Goal: Task Accomplishment & Management: Manage account settings

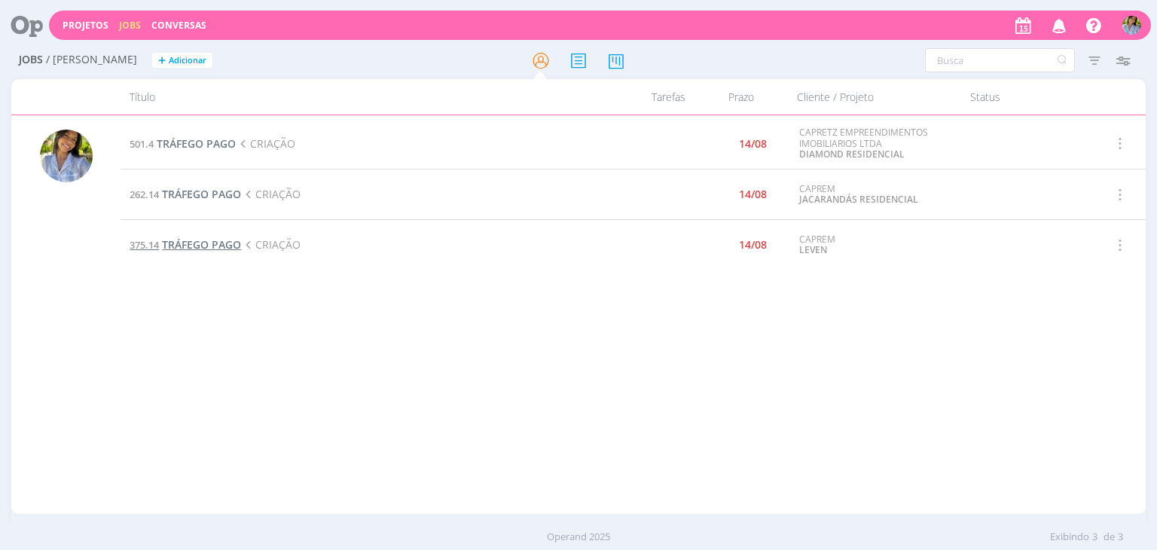
click at [208, 239] on span "TRÁFEGO PAGO" at bounding box center [201, 244] width 79 height 14
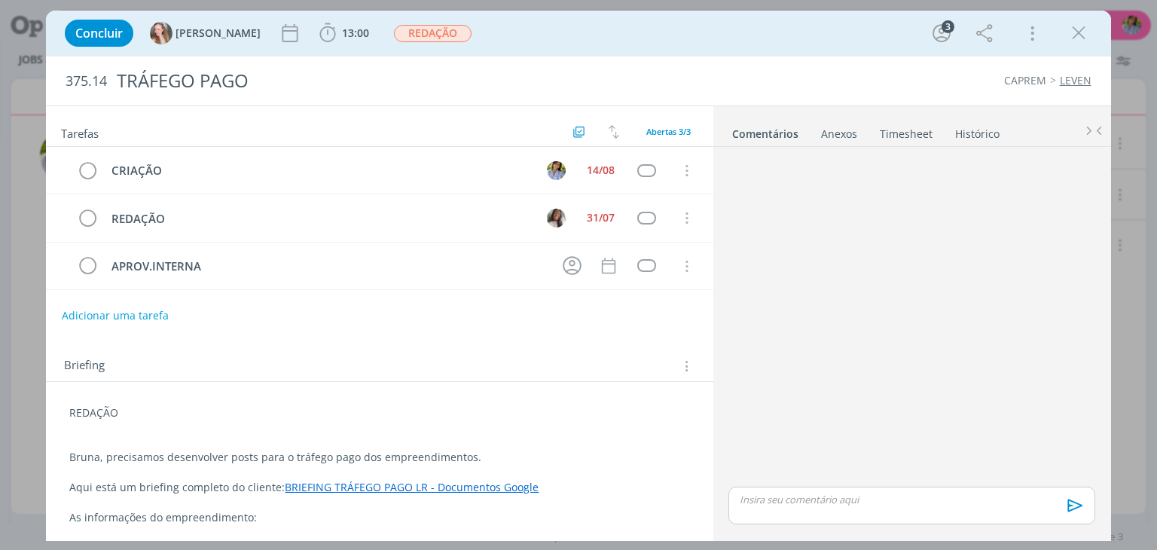
click at [808, 496] on p "dialog" at bounding box center [911, 500] width 342 height 14
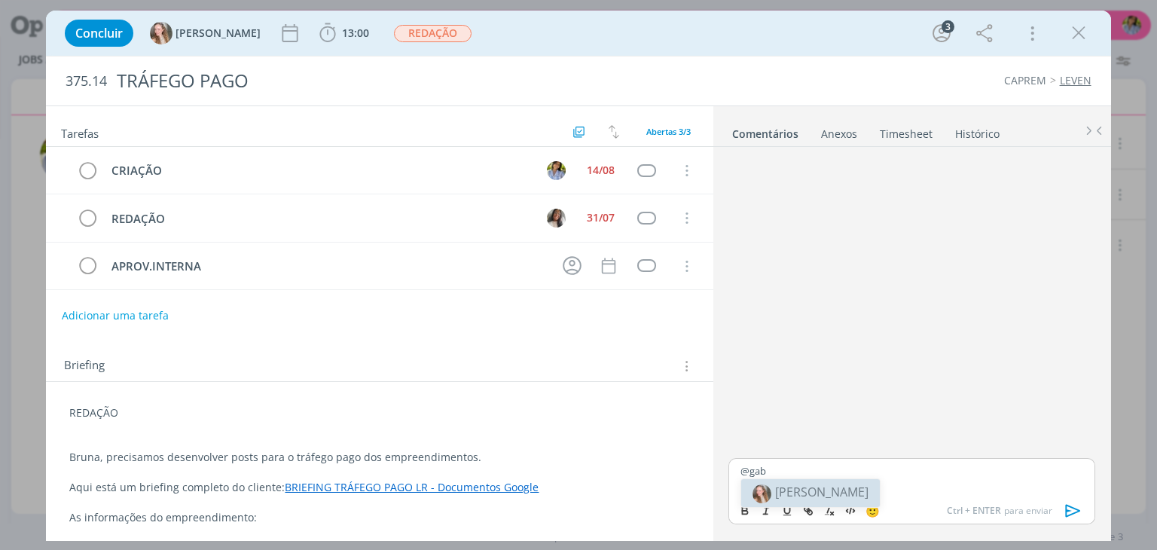
click at [808, 492] on span "[PERSON_NAME]" at bounding box center [821, 492] width 93 height 17
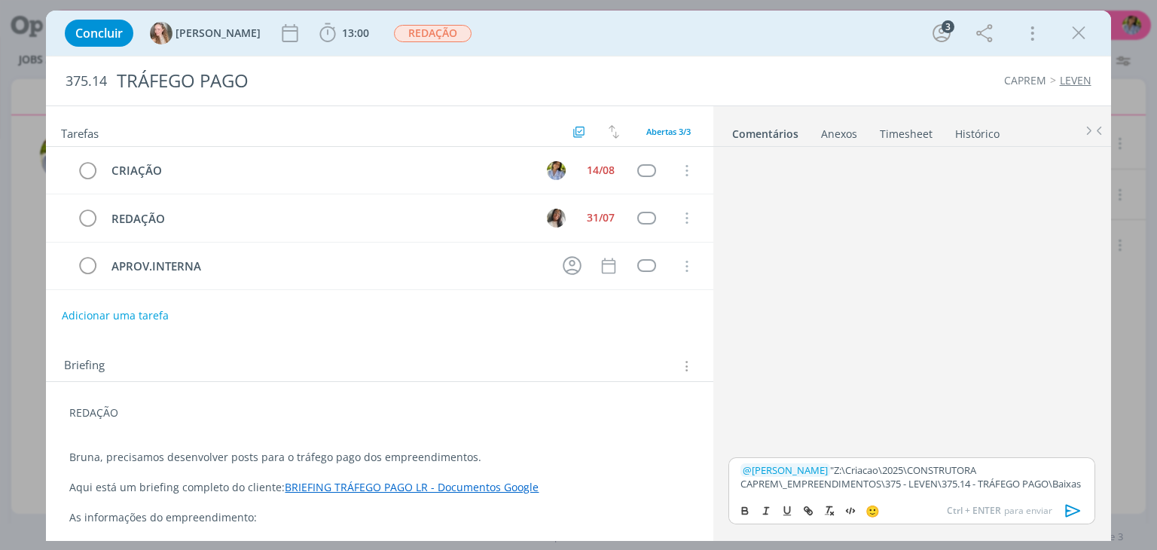
click at [801, 463] on p "﻿ @ [PERSON_NAME] ﻿ "Z:\Criacao\2025\CONSTRUTORA CAPREM\_EMPREENDIMENTOS\375 - …" at bounding box center [911, 477] width 342 height 28
click at [1071, 510] on icon "dialog" at bounding box center [1073, 510] width 23 height 23
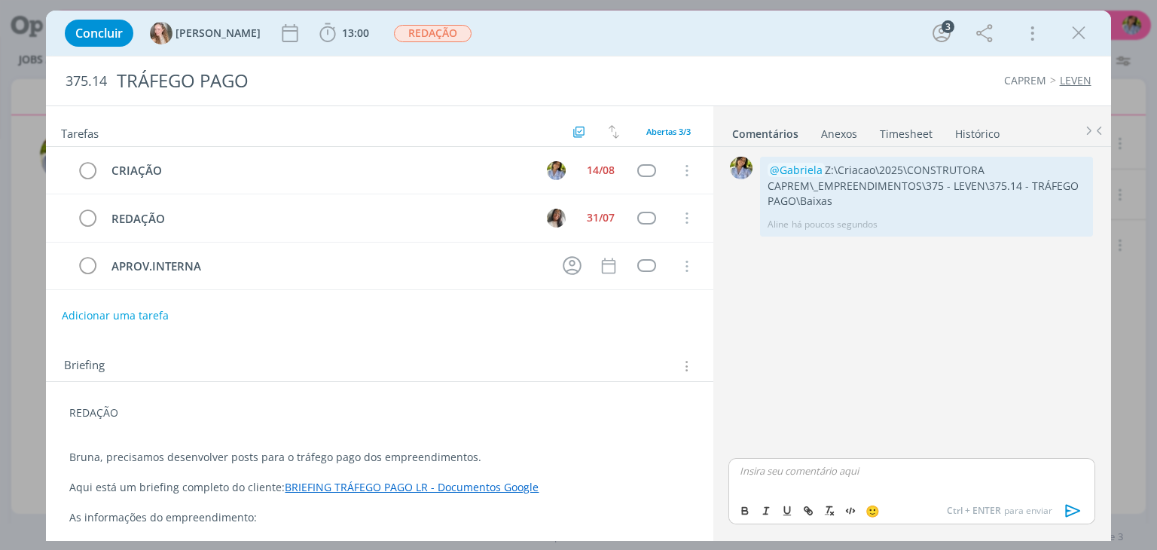
drag, startPoint x: 1078, startPoint y: 37, endPoint x: 957, endPoint y: 68, distance: 125.1
click at [1078, 35] on icon "dialog" at bounding box center [1078, 33] width 23 height 23
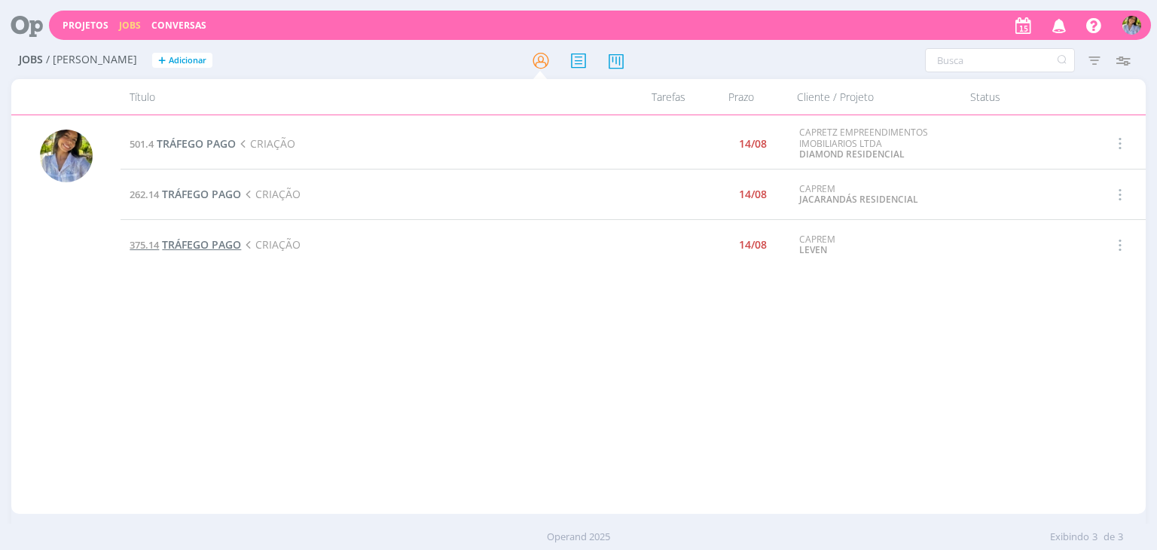
click at [211, 248] on span "TRÁFEGO PAGO" at bounding box center [201, 244] width 79 height 14
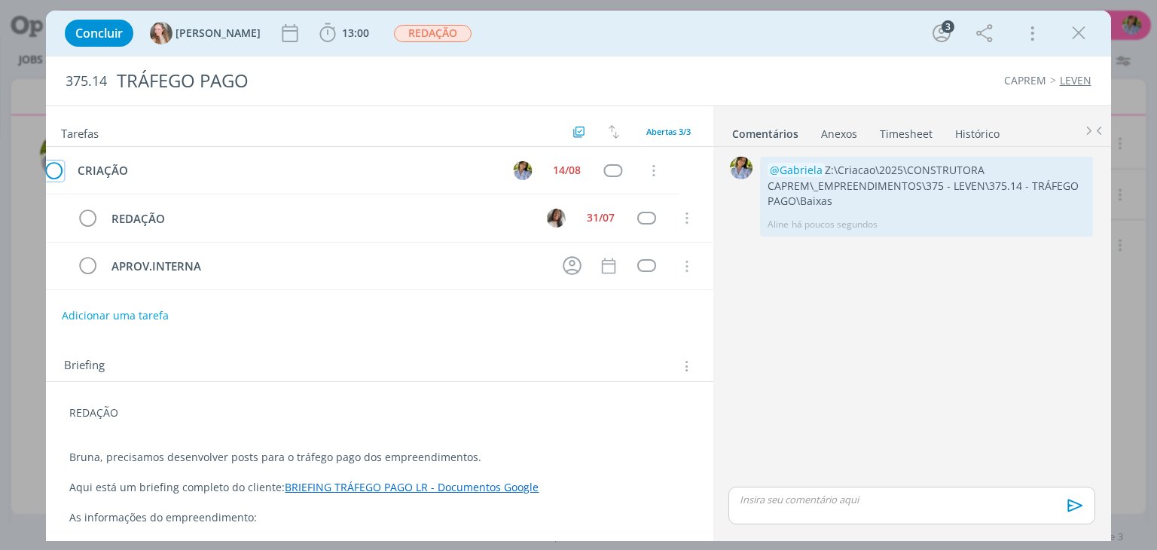
click at [90, 171] on icon "dialog" at bounding box center [87, 171] width 21 height 23
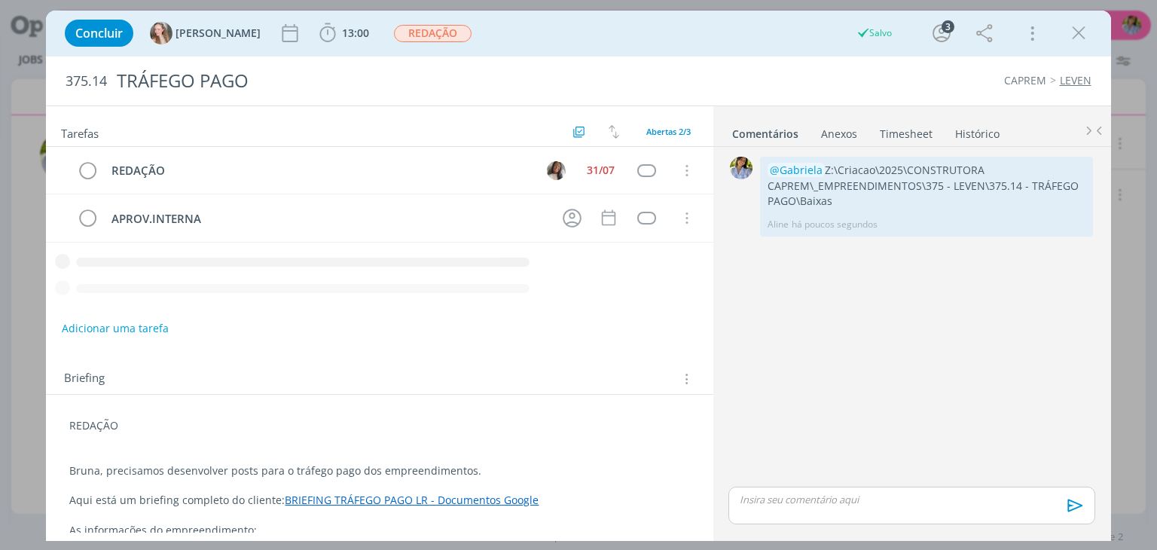
drag, startPoint x: 1076, startPoint y: 32, endPoint x: 786, endPoint y: 137, distance: 308.3
click at [1077, 32] on icon "dialog" at bounding box center [1078, 33] width 23 height 23
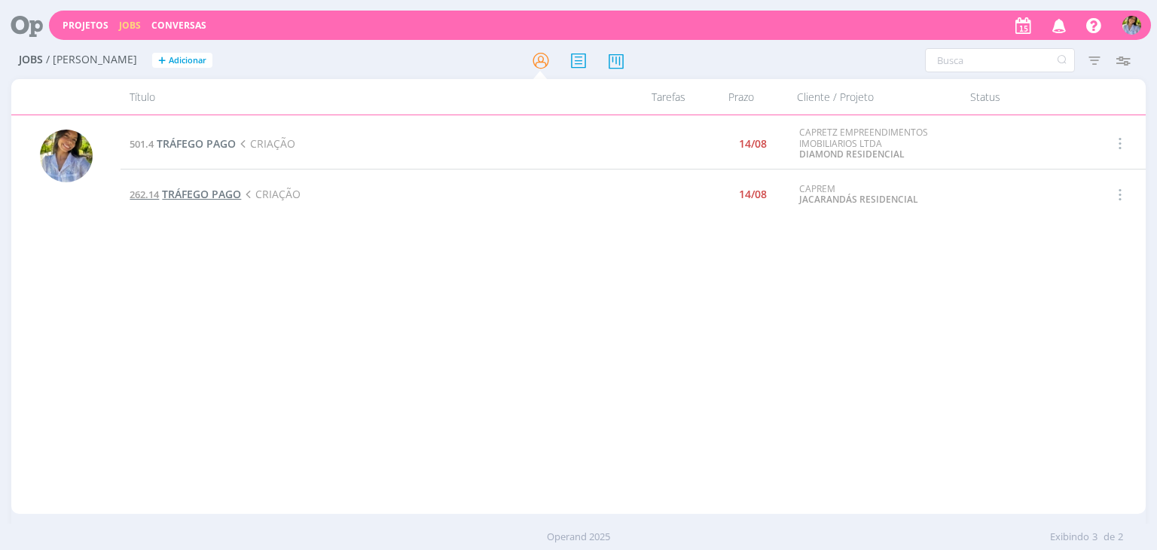
click at [218, 197] on span "TRÁFEGO PAGO" at bounding box center [201, 194] width 79 height 14
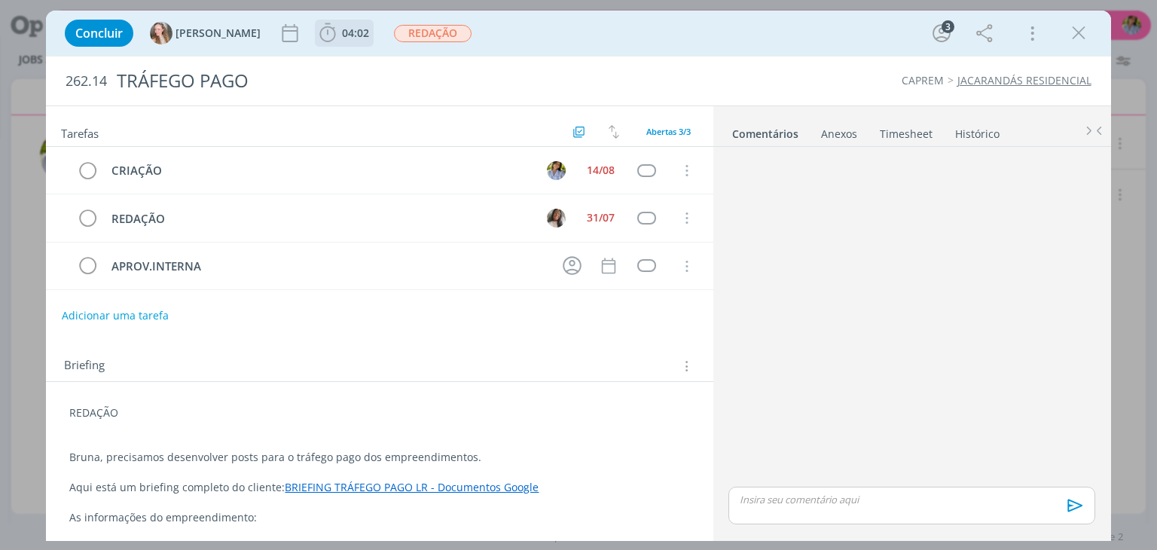
click at [342, 37] on span "04:02" at bounding box center [355, 33] width 27 height 14
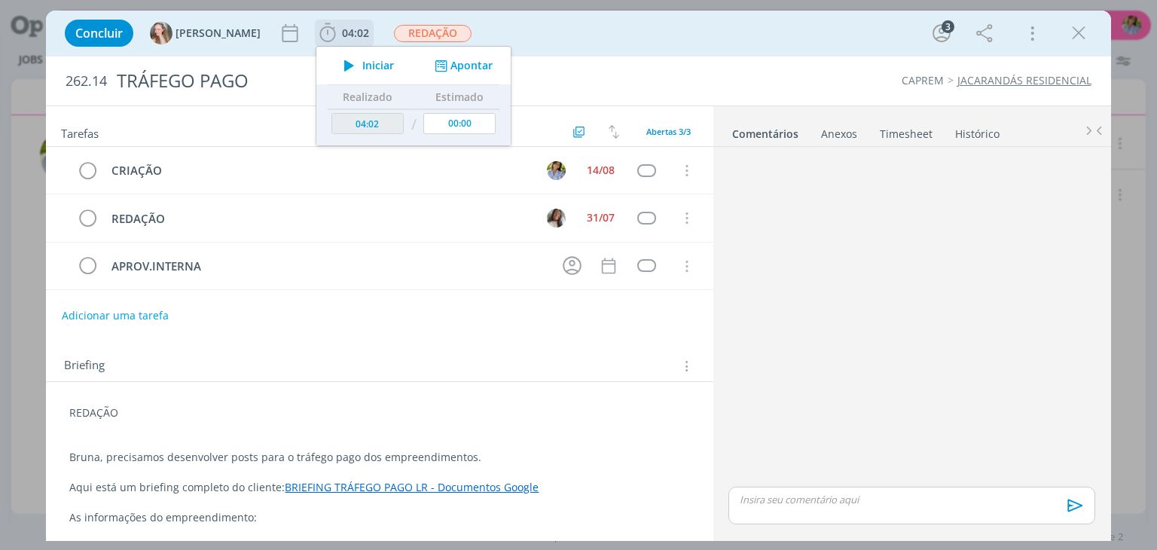
click at [362, 66] on span "Iniciar" at bounding box center [378, 65] width 32 height 11
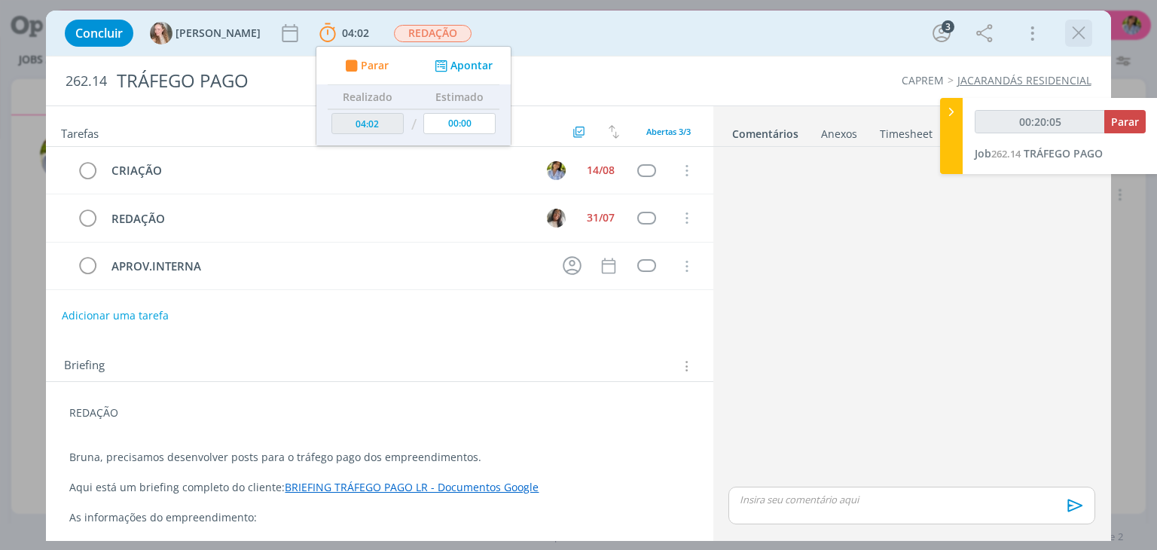
click at [1079, 34] on icon "dialog" at bounding box center [1078, 33] width 23 height 23
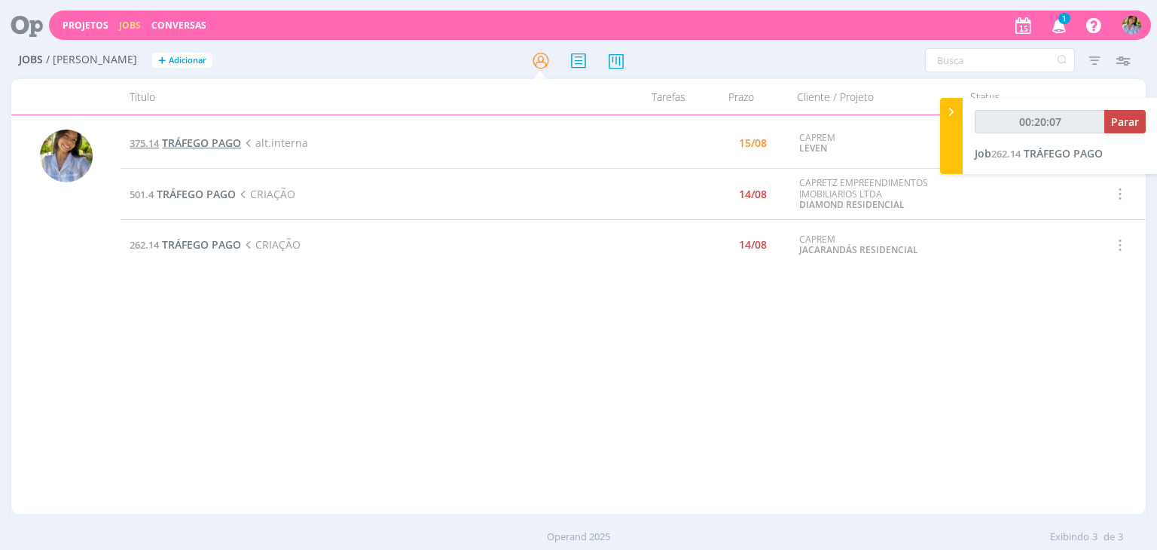
click at [208, 144] on span "TRÁFEGO PAGO" at bounding box center [201, 143] width 79 height 14
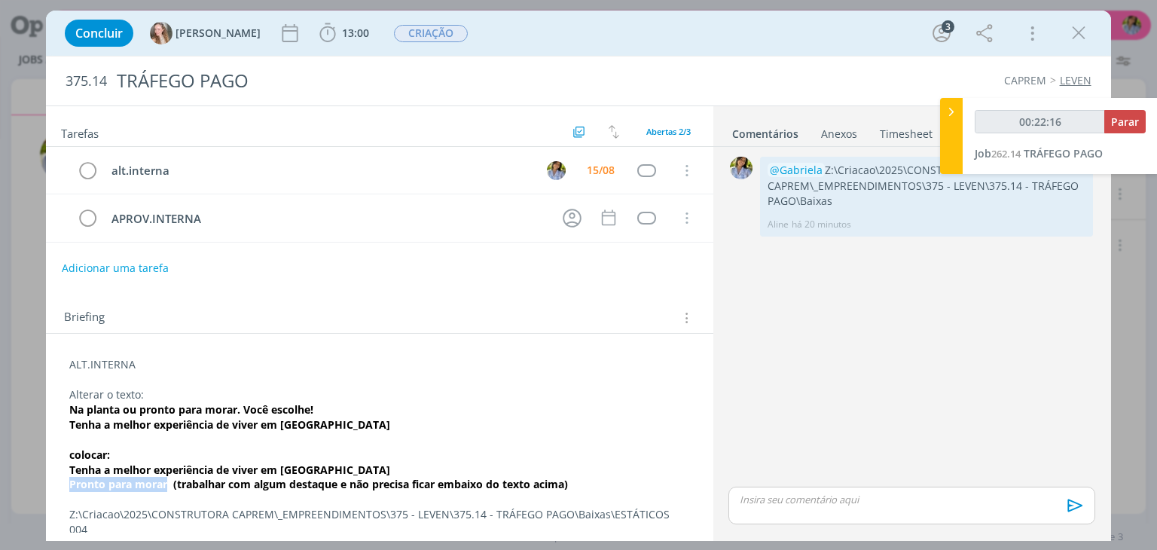
drag, startPoint x: 72, startPoint y: 481, endPoint x: 166, endPoint y: 477, distance: 94.2
click at [166, 477] on strong "Pronto para morar (trabalhar com algum destaque e não precisa ficar embaixo do …" at bounding box center [318, 484] width 499 height 14
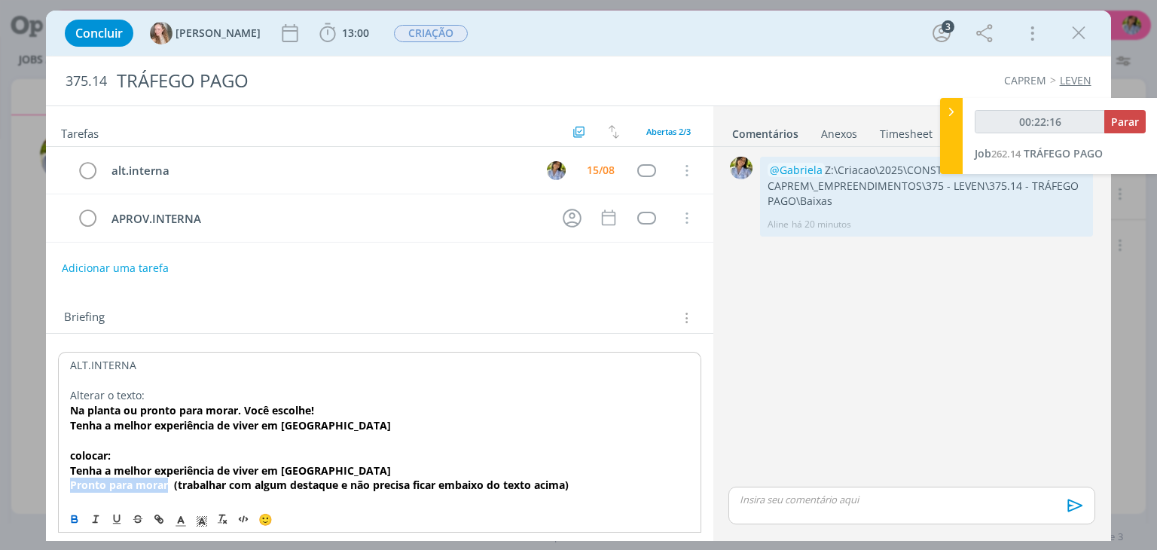
copy strong "Pronto para morar"
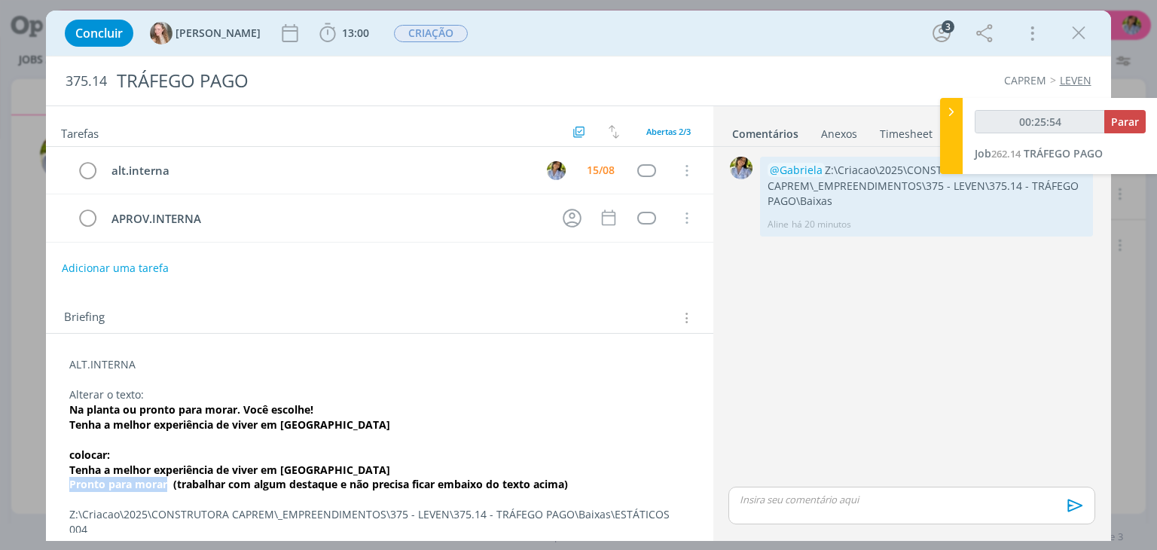
type input "00:25:55"
click at [1128, 118] on span "Parar" at bounding box center [1125, 121] width 28 height 14
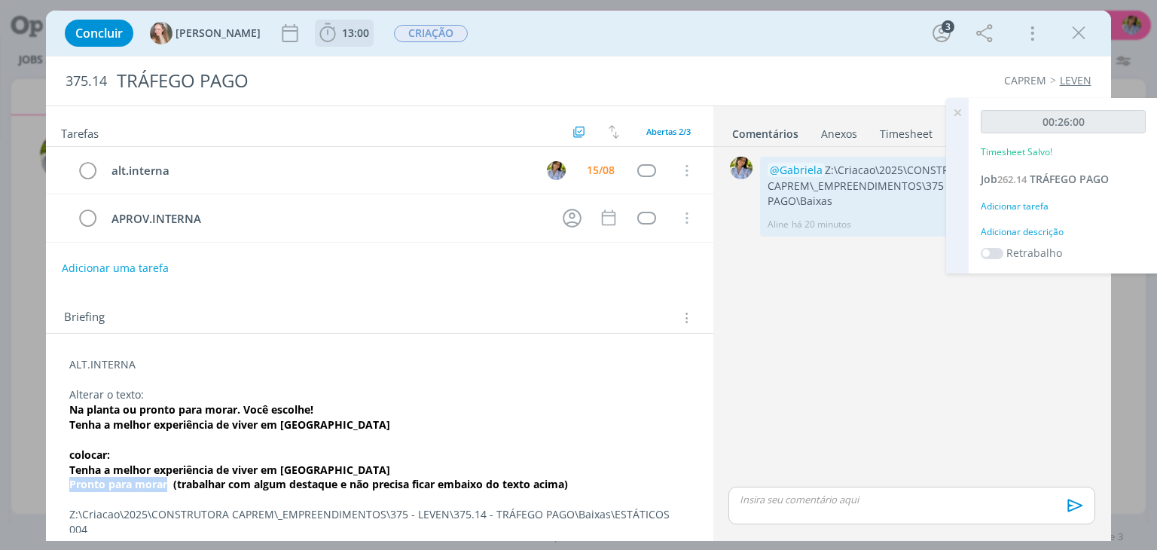
click at [316, 34] on icon "dialog" at bounding box center [327, 33] width 23 height 23
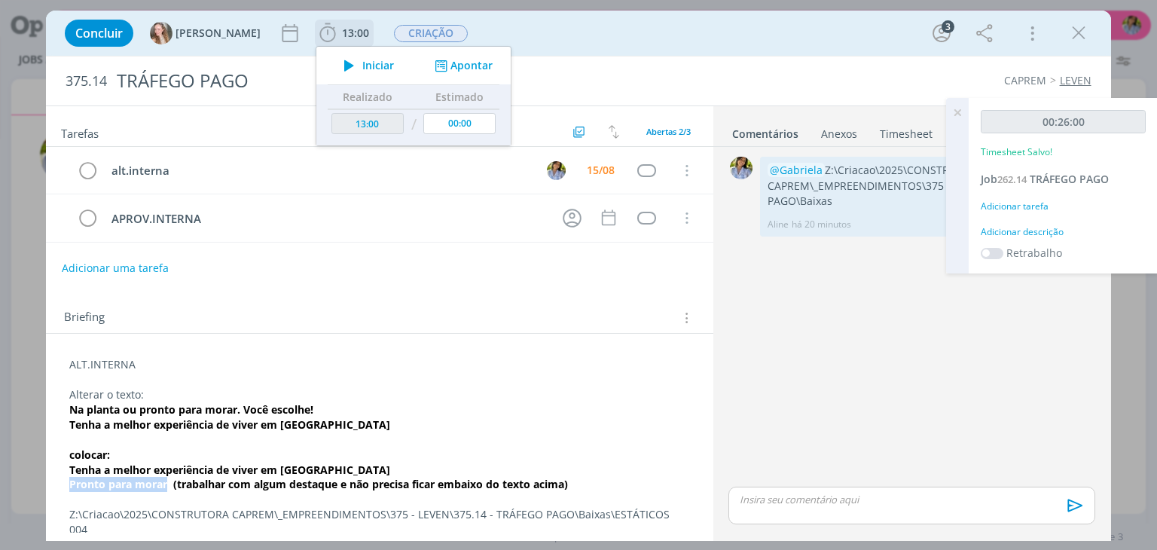
click at [336, 70] on icon "dialog" at bounding box center [349, 66] width 26 height 20
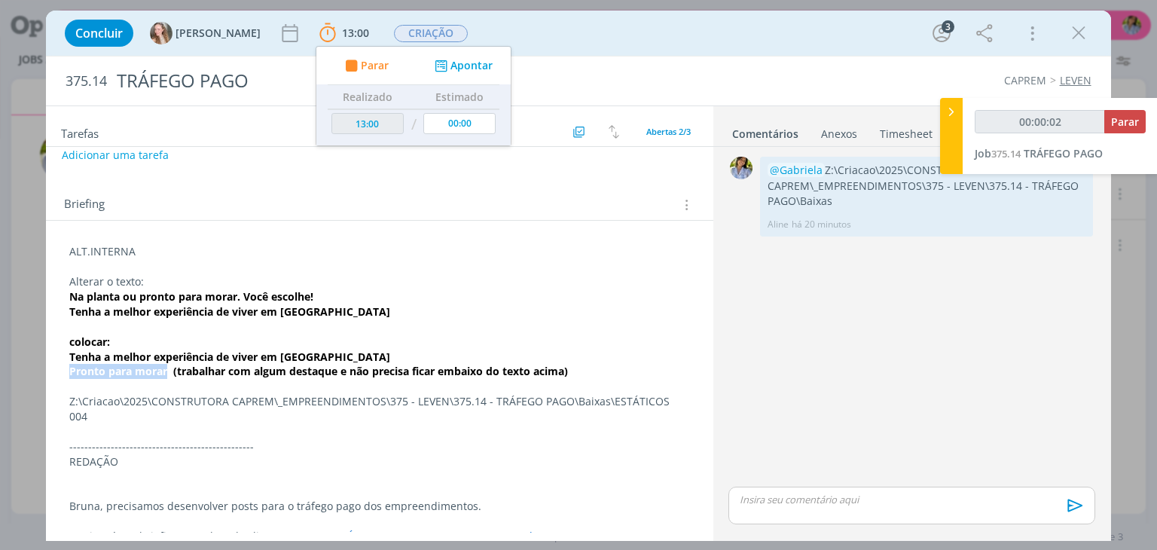
scroll to position [115, 0]
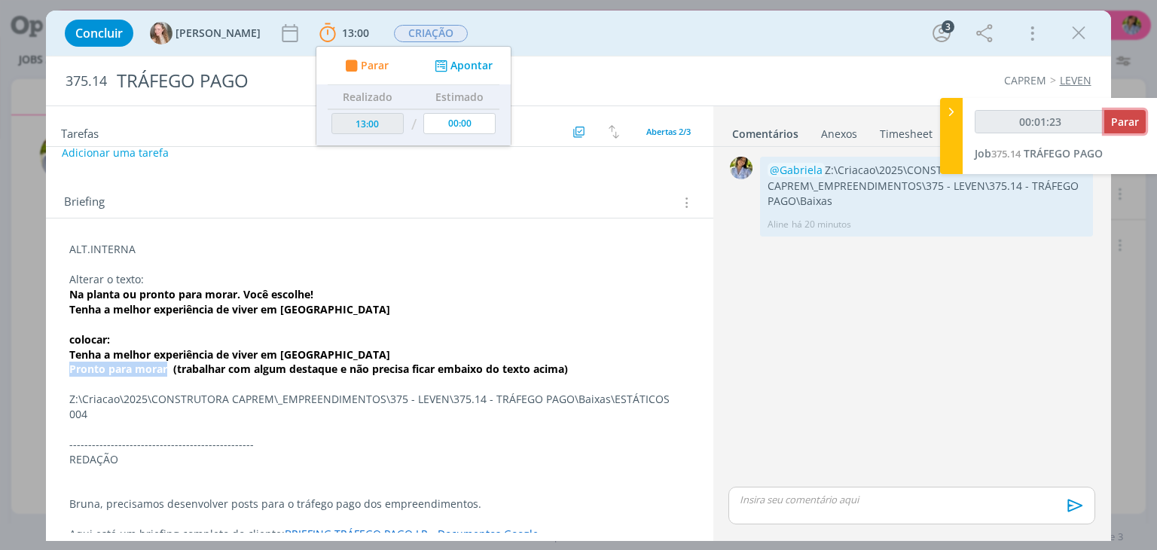
click at [1121, 116] on span "Parar" at bounding box center [1125, 121] width 28 height 14
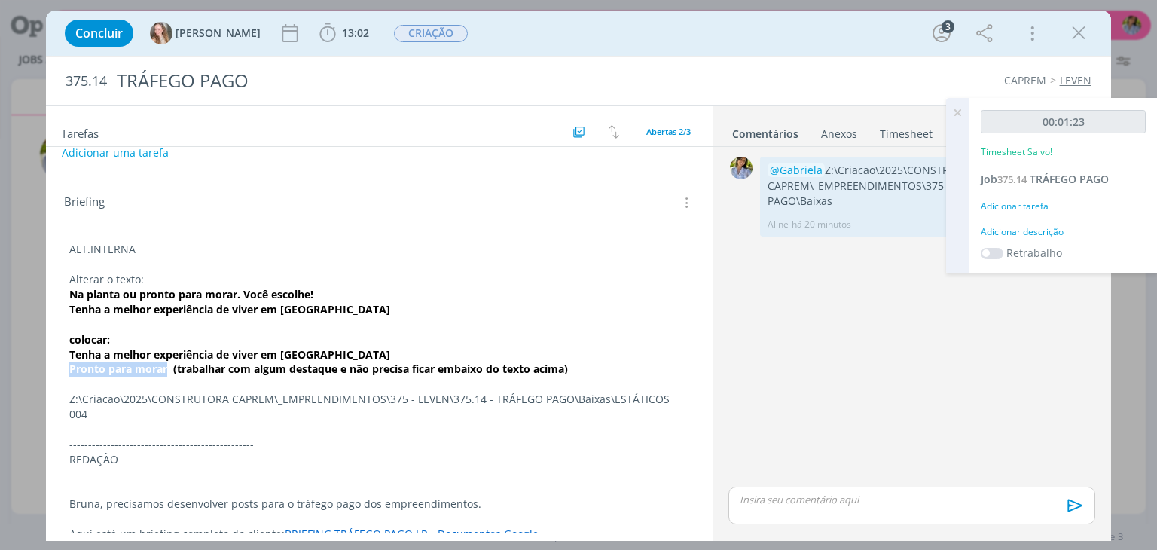
type input "00:02:00"
click at [707, 249] on div "Tarefas Usar Job de template Ordenar por: Prazo crescente Prazo decrescente Ord…" at bounding box center [379, 319] width 667 height 426
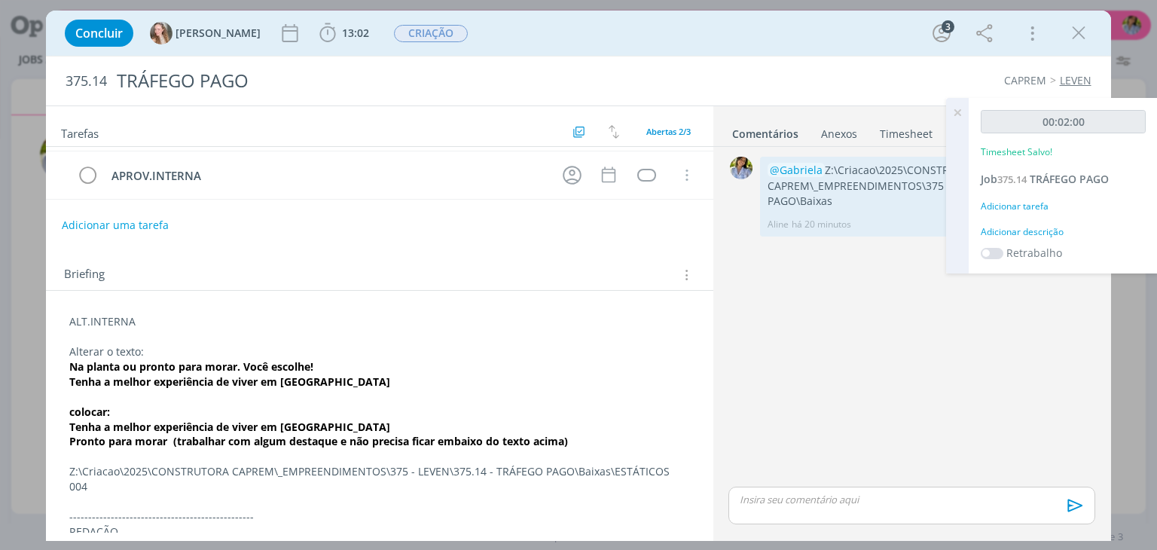
scroll to position [0, 0]
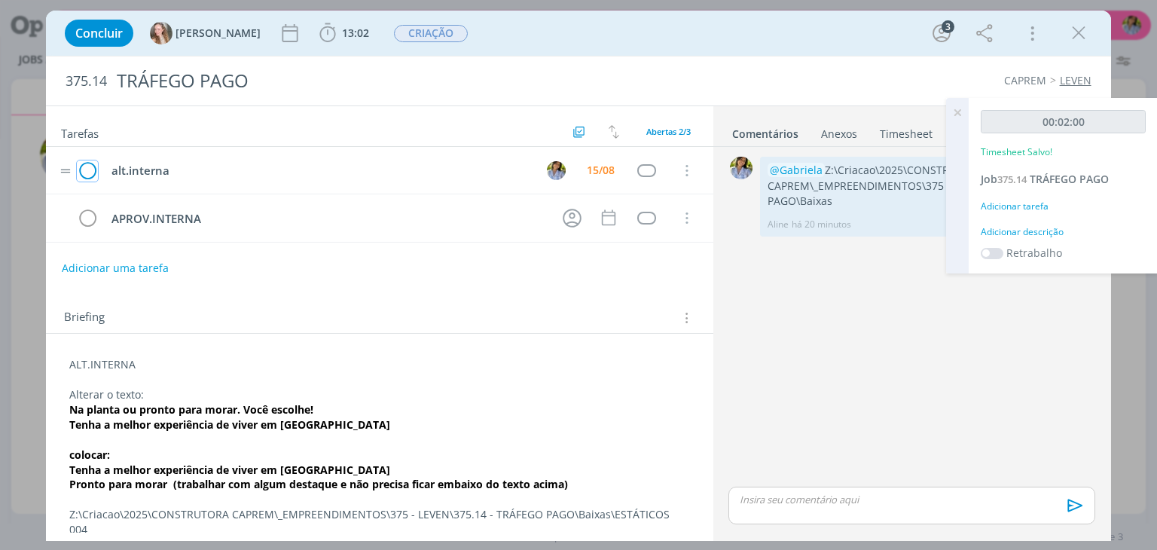
click at [90, 171] on icon "dialog" at bounding box center [87, 171] width 21 height 23
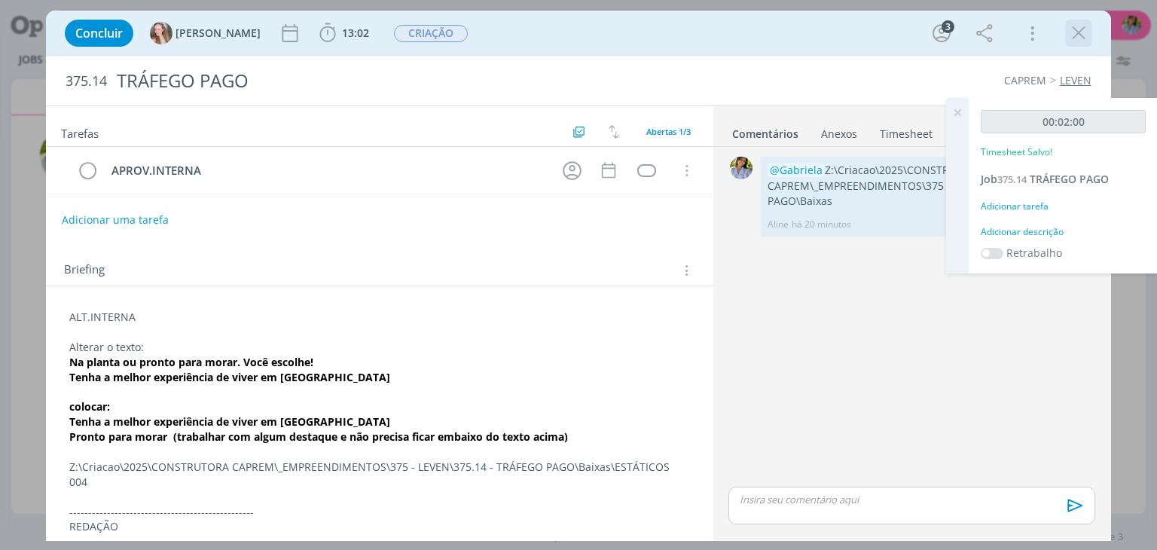
click at [1079, 34] on icon "dialog" at bounding box center [1078, 33] width 23 height 23
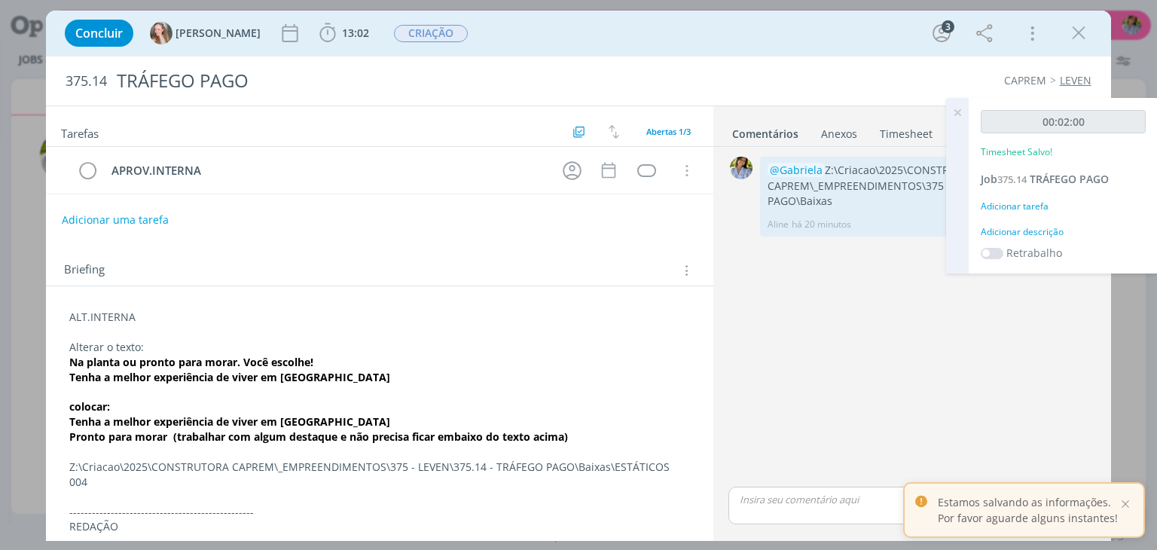
click at [958, 118] on icon at bounding box center [957, 112] width 27 height 29
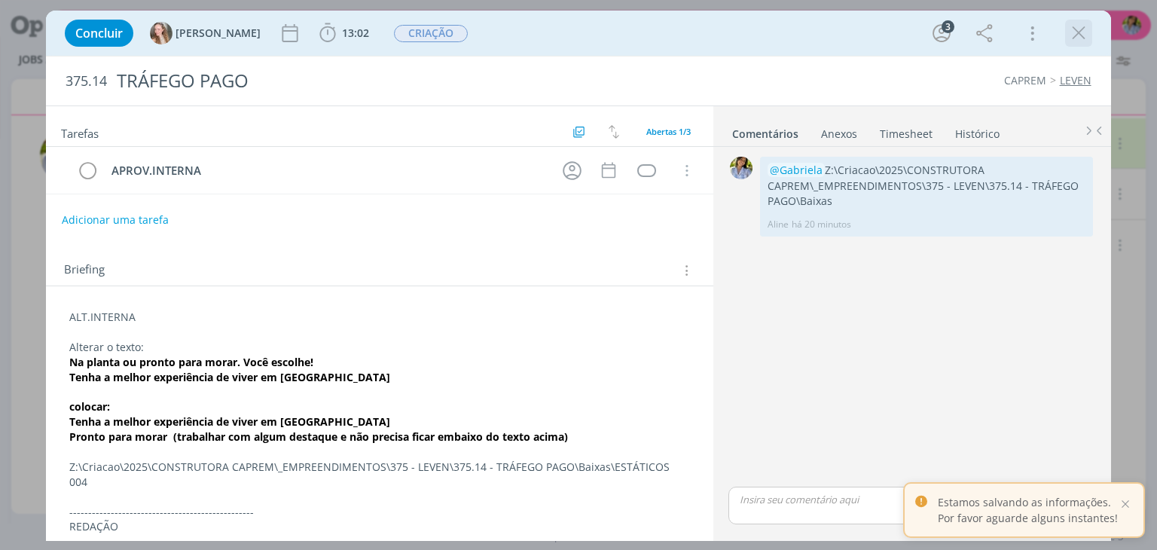
click at [1070, 46] on div "dialog" at bounding box center [1078, 33] width 27 height 27
click at [1073, 38] on icon "dialog" at bounding box center [1078, 33] width 23 height 23
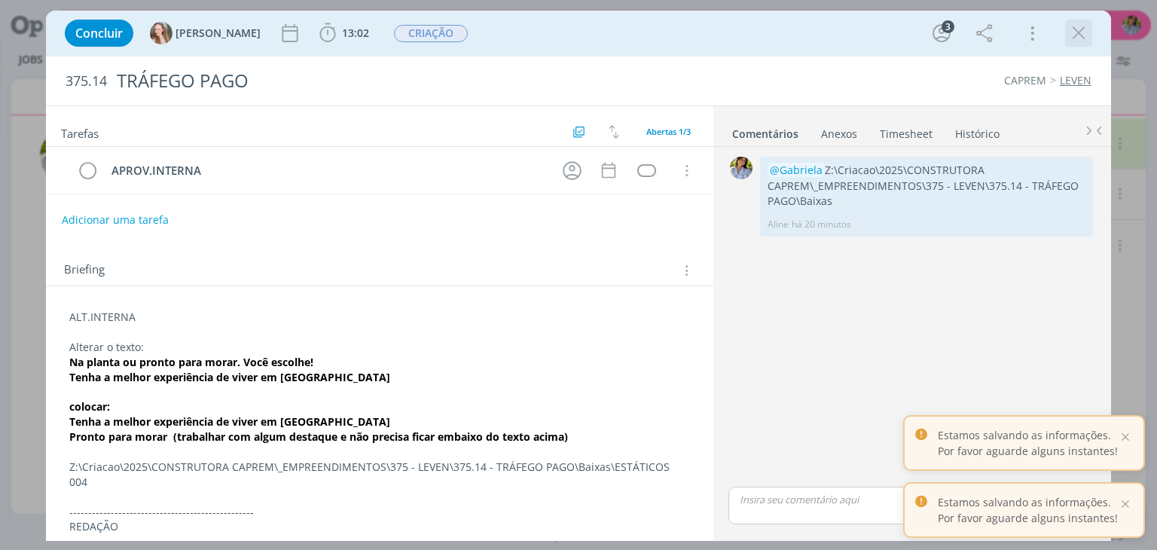
click at [1073, 32] on icon "dialog" at bounding box center [1078, 33] width 23 height 23
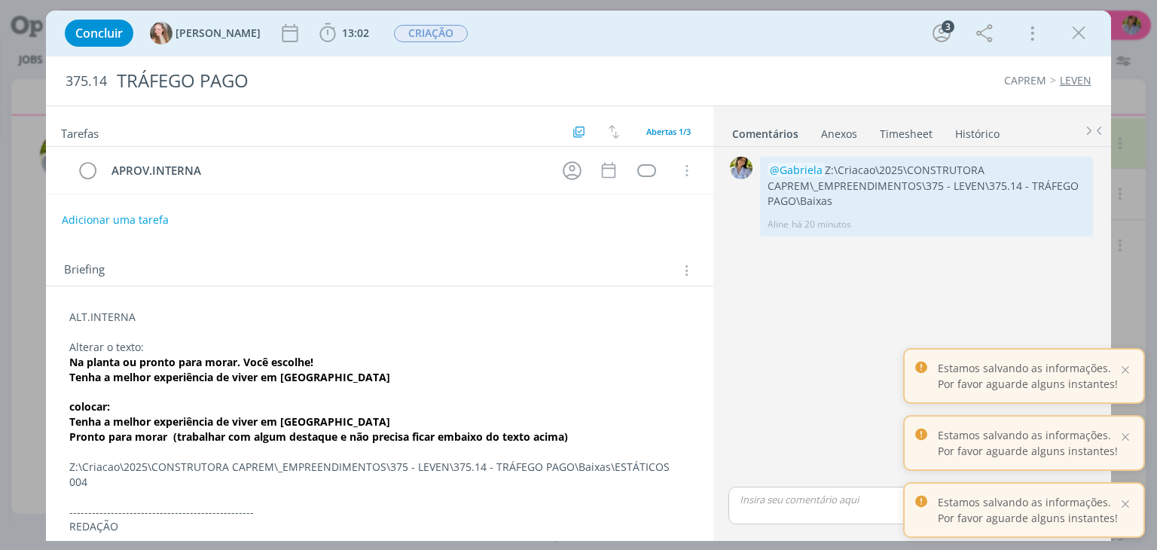
click at [1153, 281] on div "Concluir [PERSON_NAME] 13:02 Iniciar Apontar Data * [DATE] Horas * 00:00 Tarefa…" at bounding box center [578, 275] width 1157 height 550
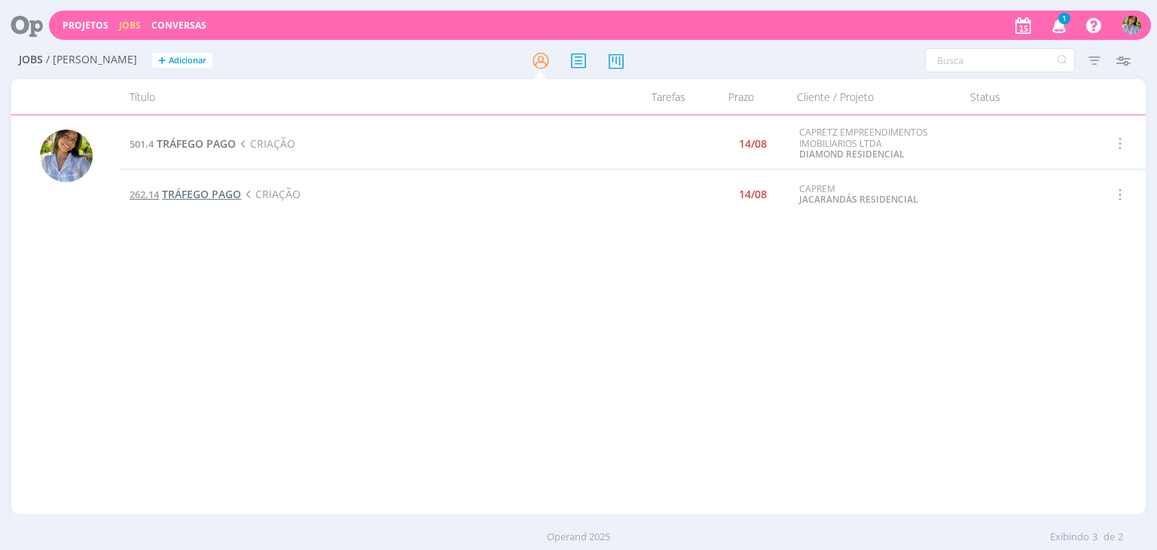
click at [221, 194] on span "TRÁFEGO PAGO" at bounding box center [201, 194] width 79 height 14
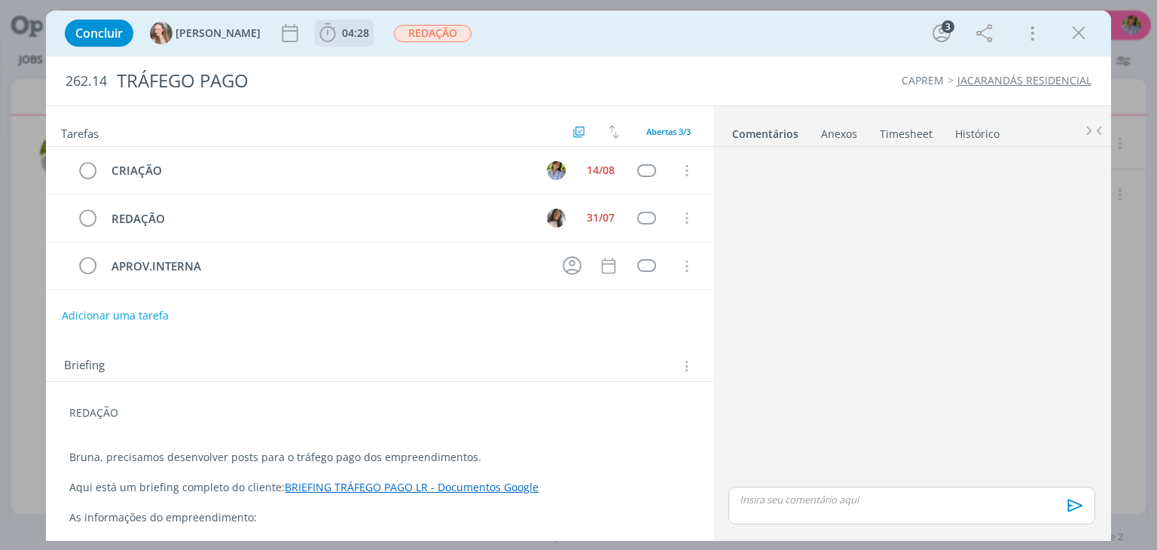
click at [316, 41] on span "04:28" at bounding box center [344, 33] width 56 height 23
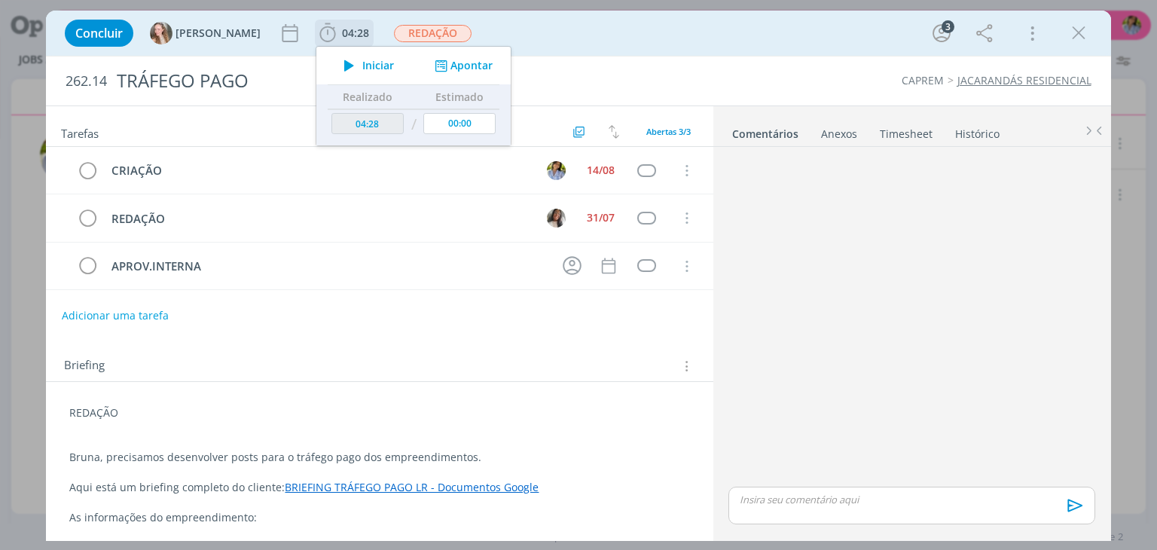
click at [362, 67] on span "Iniciar" at bounding box center [378, 65] width 32 height 11
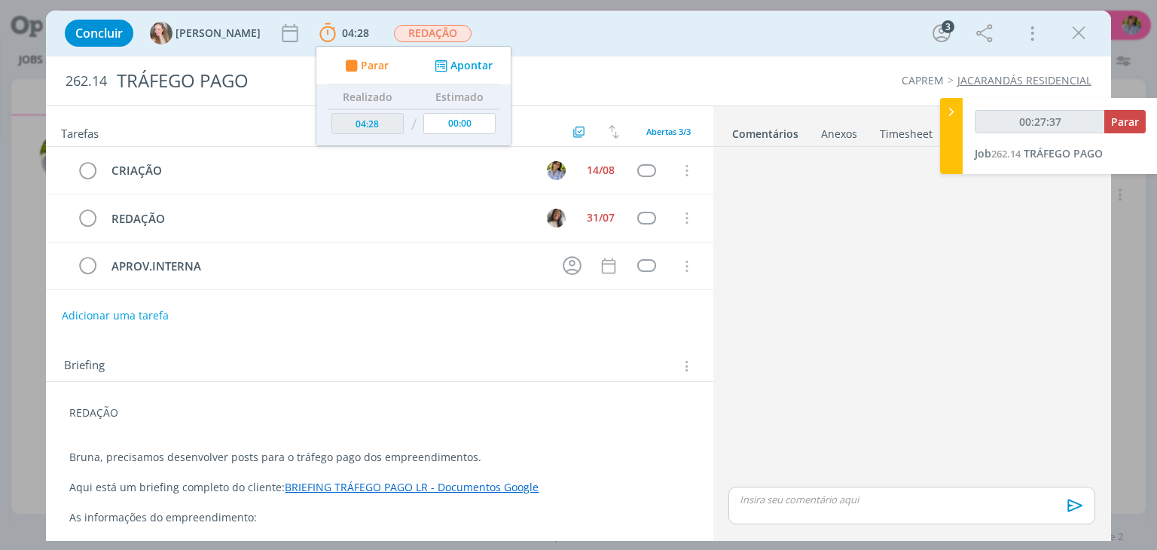
type input "00:28:37"
